Goal: Task Accomplishment & Management: Manage account settings

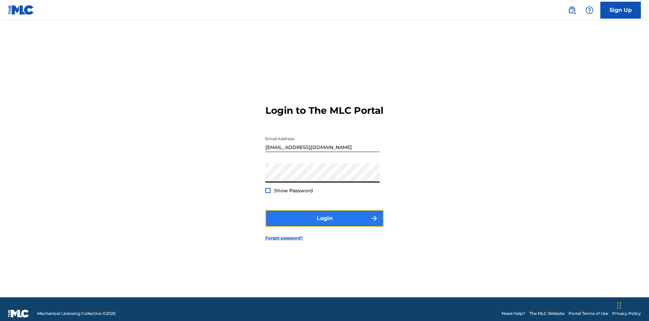
click at [325, 215] on button "Login" at bounding box center [324, 218] width 118 height 17
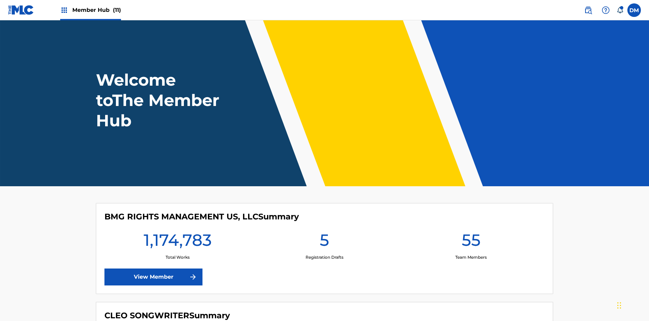
click at [96, 10] on span "Member Hub (11)" at bounding box center [96, 10] width 49 height 8
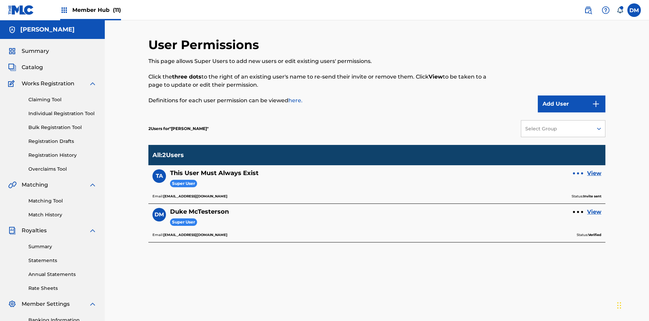
click at [578, 172] on div at bounding box center [578, 173] width 2 height 2
click at [578, 135] on p "Resend Invite" at bounding box center [578, 143] width 57 height 16
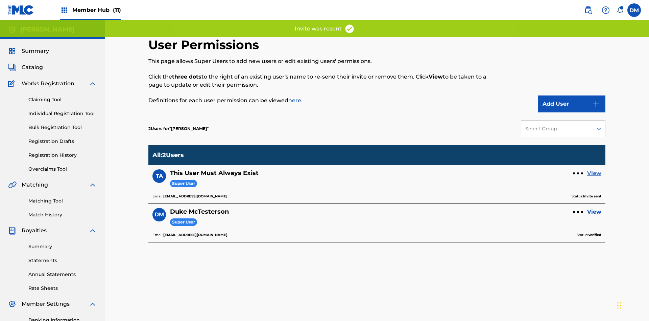
click at [595, 169] on link "View" at bounding box center [594, 173] width 14 height 8
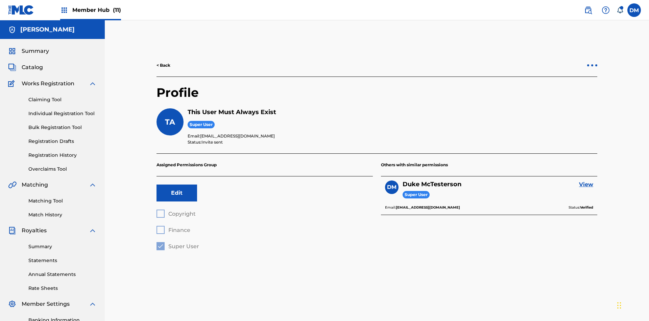
click at [593, 64] on div at bounding box center [593, 65] width 2 height 2
click at [593, 36] on p "Resend Invite" at bounding box center [592, 35] width 57 height 16
